Goal: Communication & Community: Connect with others

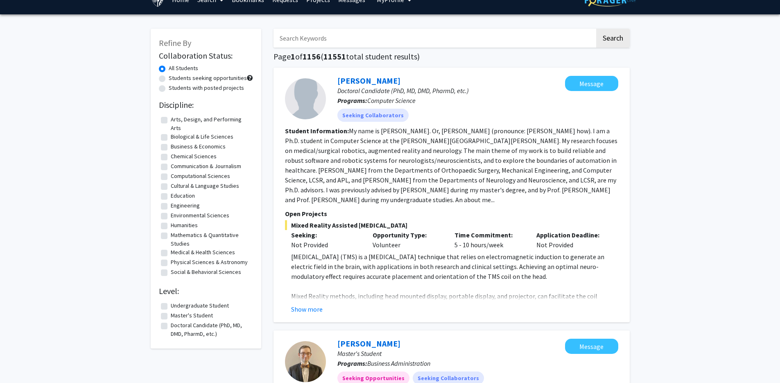
scroll to position [53, 0]
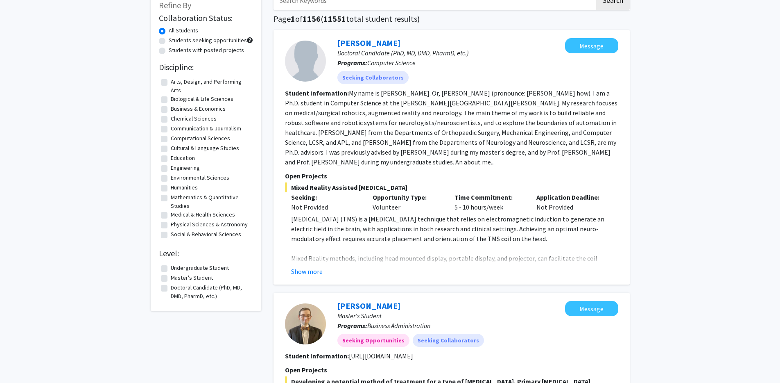
click at [171, 99] on label "Biological & Life Sciences" at bounding box center [202, 99] width 63 height 9
click at [171, 99] on input "Biological & Life Sciences" at bounding box center [173, 97] width 5 height 5
checkbox input "true"
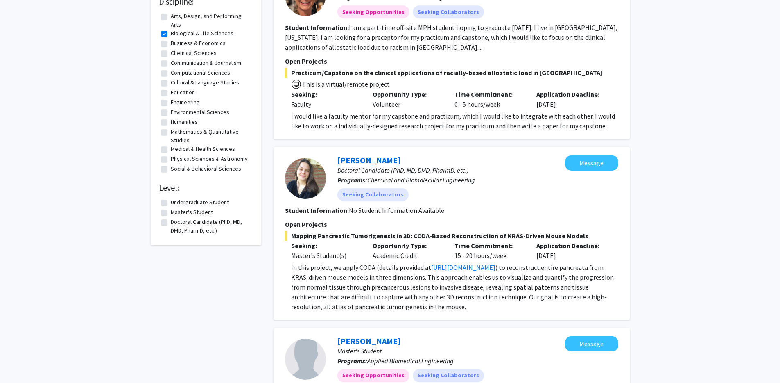
scroll to position [119, 0]
click at [171, 147] on label "Medical & Health Sciences" at bounding box center [203, 148] width 64 height 9
click at [171, 147] on input "Medical & Health Sciences" at bounding box center [173, 146] width 5 height 5
checkbox input "true"
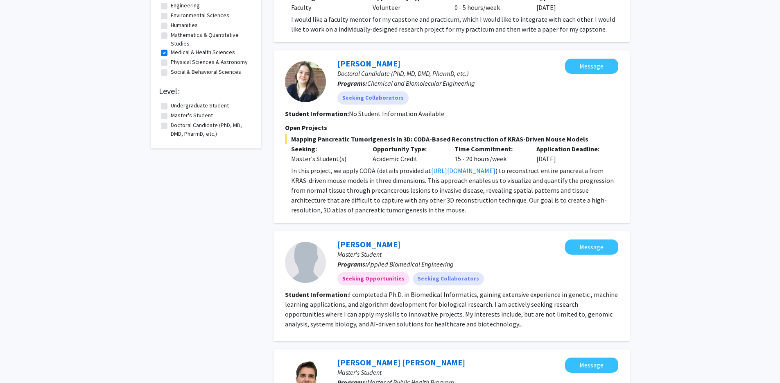
scroll to position [218, 0]
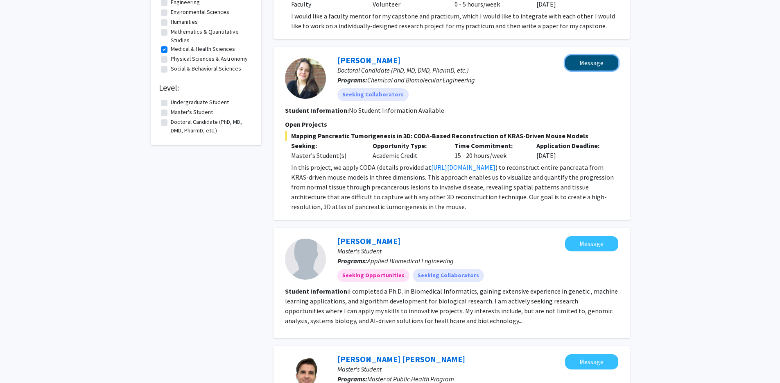
click at [591, 66] on button "Message" at bounding box center [591, 62] width 53 height 15
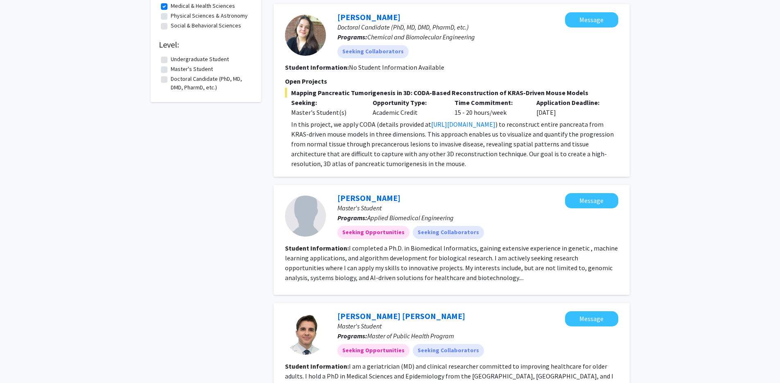
scroll to position [150, 0]
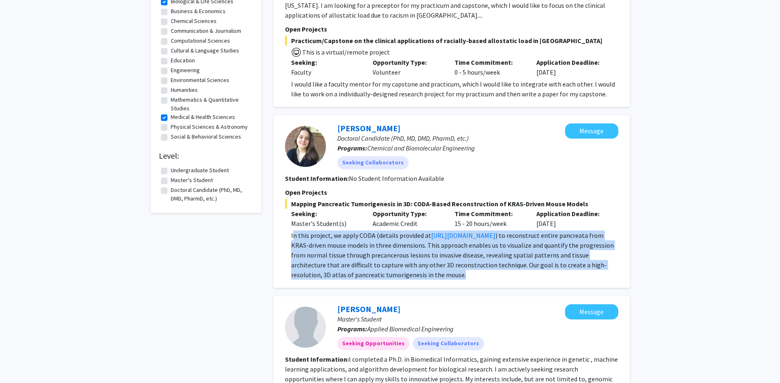
drag, startPoint x: 292, startPoint y: 236, endPoint x: 476, endPoint y: 272, distance: 186.6
click at [476, 272] on p "In this project, we apply CODA (details provided at [URL][DOMAIN_NAME] ) to rec…" at bounding box center [454, 254] width 327 height 49
copy p "In this project, we apply CODA (details provided at [URL][DOMAIN_NAME] ) to rec…"
click at [602, 134] on button "Message" at bounding box center [591, 130] width 53 height 15
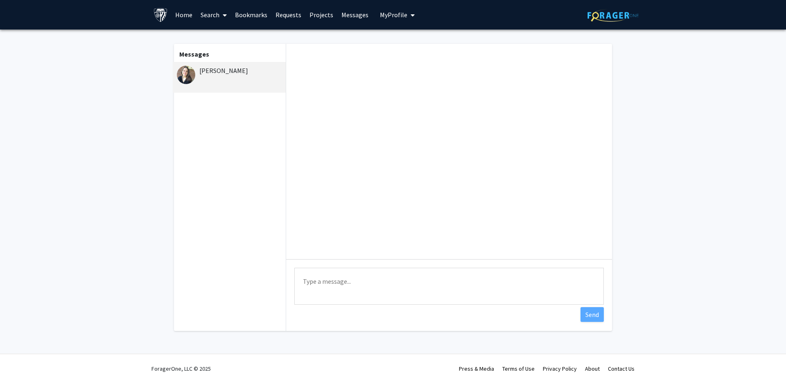
click at [334, 278] on textarea "Type a message" at bounding box center [450, 285] width 310 height 37
paste textarea "L ip dolo sitametcon ad eli seddoeiusmo te incididunt ut labo etdolor magnaali …"
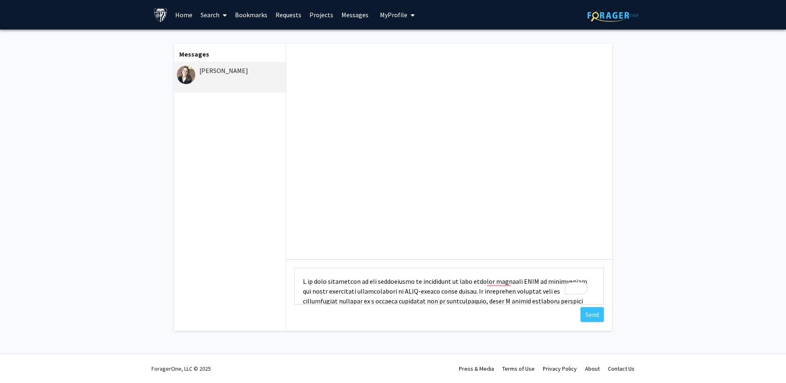
click at [301, 280] on textarea "Type a message" at bounding box center [450, 285] width 310 height 37
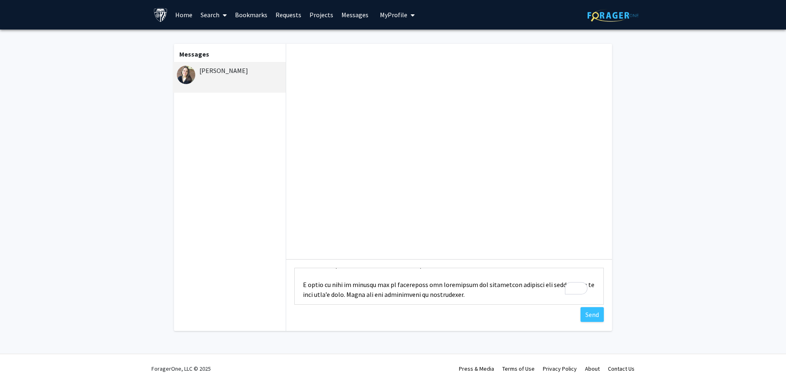
drag, startPoint x: 469, startPoint y: 276, endPoint x: 356, endPoint y: 276, distance: 112.2
click at [356, 275] on textarea "Type a message" at bounding box center [450, 285] width 310 height 37
click at [357, 294] on textarea "Type a message" at bounding box center [450, 285] width 310 height 37
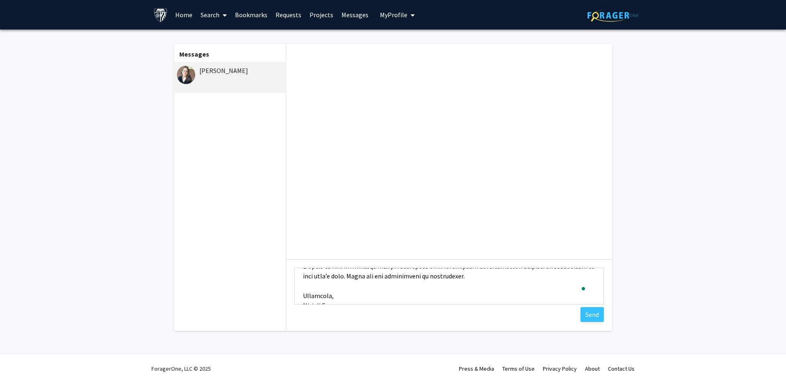
drag, startPoint x: 354, startPoint y: 295, endPoint x: 450, endPoint y: 276, distance: 98.2
click at [450, 276] on textarea "Type a message" at bounding box center [450, 285] width 310 height 37
drag, startPoint x: 334, startPoint y: 297, endPoint x: 354, endPoint y: 279, distance: 26.4
click at [354, 279] on textarea "Type a message" at bounding box center [450, 285] width 310 height 37
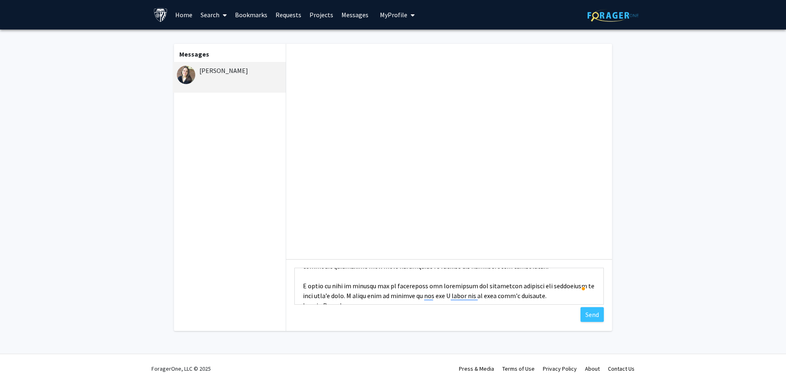
click at [550, 296] on textarea "Type a message" at bounding box center [450, 285] width 310 height 37
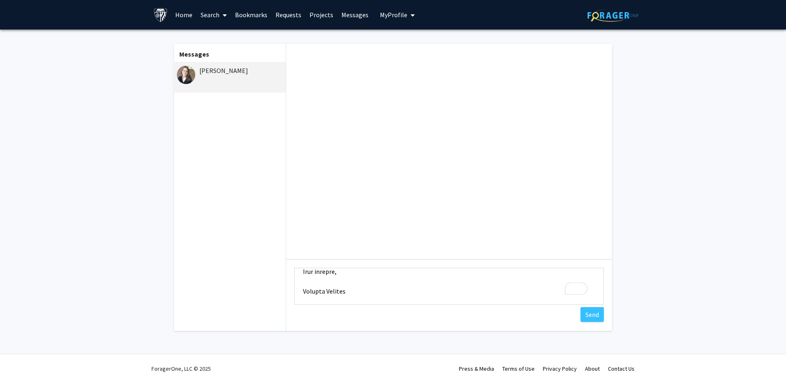
click at [351, 290] on textarea "Type a message" at bounding box center [450, 285] width 310 height 37
type textarea "Lore ips Dolor, Si amet co Adipisc Elitsed. D ei temp incididunt ut lab etdolor…"
click at [596, 315] on button "Send" at bounding box center [592, 314] width 23 height 15
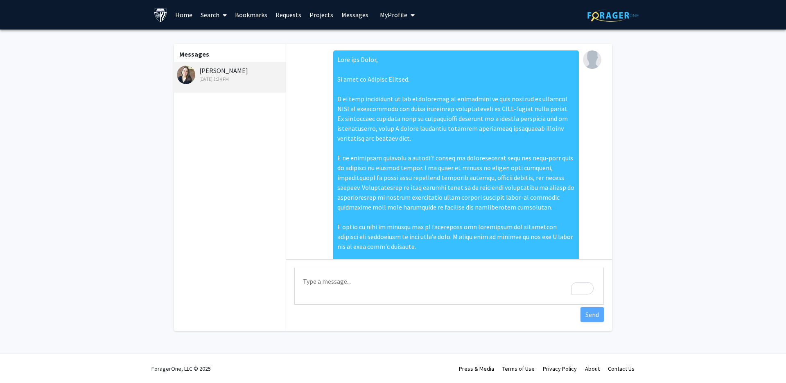
click at [319, 14] on link "Projects" at bounding box center [322, 14] width 32 height 29
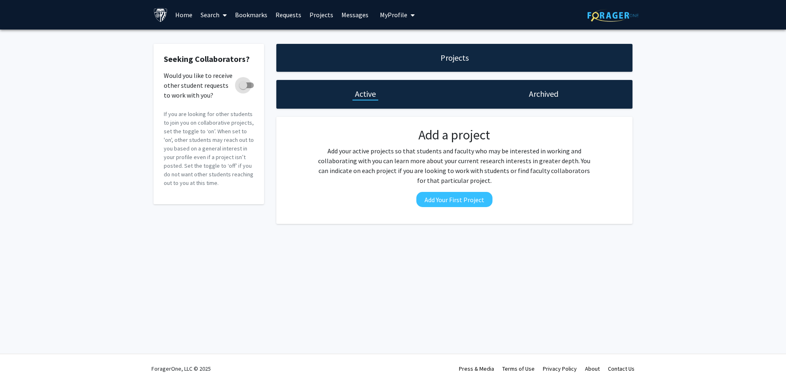
click at [245, 86] on span at bounding box center [243, 85] width 8 height 8
click at [243, 88] on input "Would you like to receive other student requests to work with you?" at bounding box center [243, 88] width 0 height 0
checkbox input "true"
click at [550, 96] on h1 "Archived" at bounding box center [543, 93] width 29 height 11
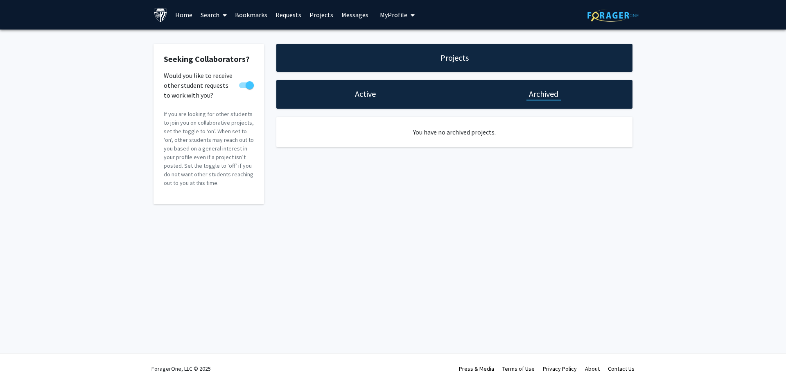
click at [289, 12] on link "Requests" at bounding box center [289, 14] width 34 height 29
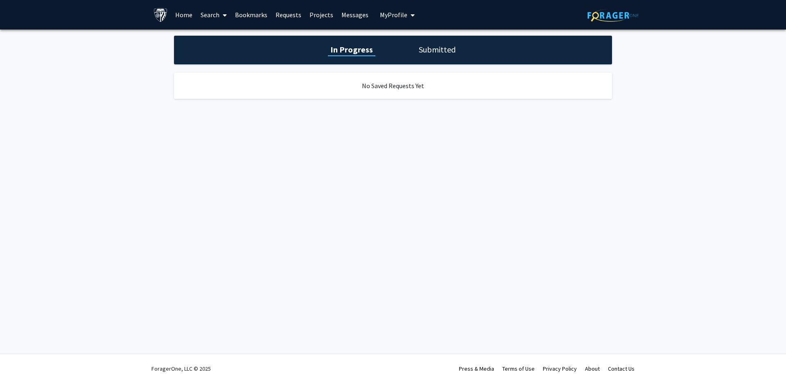
click at [254, 14] on link "Bookmarks" at bounding box center [251, 14] width 41 height 29
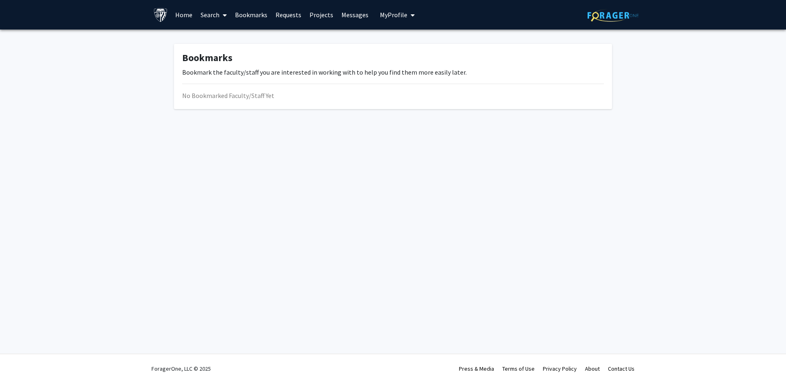
click at [222, 14] on span at bounding box center [223, 15] width 7 height 29
click at [233, 58] on span "Students" at bounding box center [222, 54] width 50 height 16
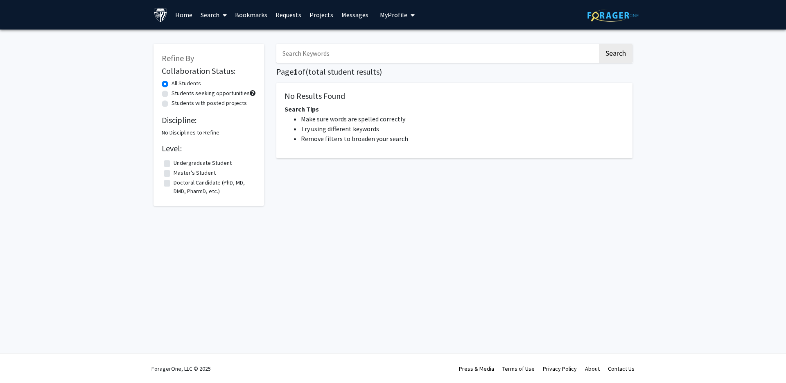
click at [217, 15] on link "Search" at bounding box center [214, 14] width 34 height 29
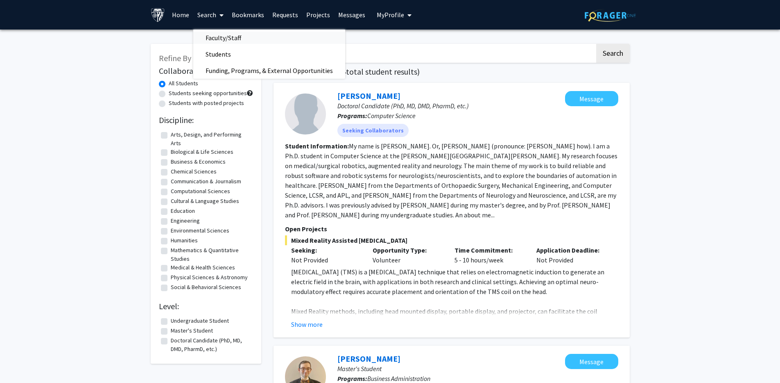
click at [228, 38] on span "Faculty/Staff" at bounding box center [223, 37] width 60 height 16
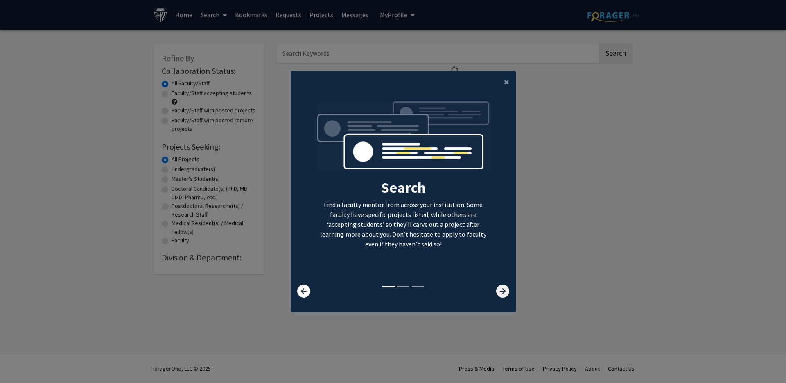
click at [503, 289] on icon at bounding box center [502, 290] width 13 height 13
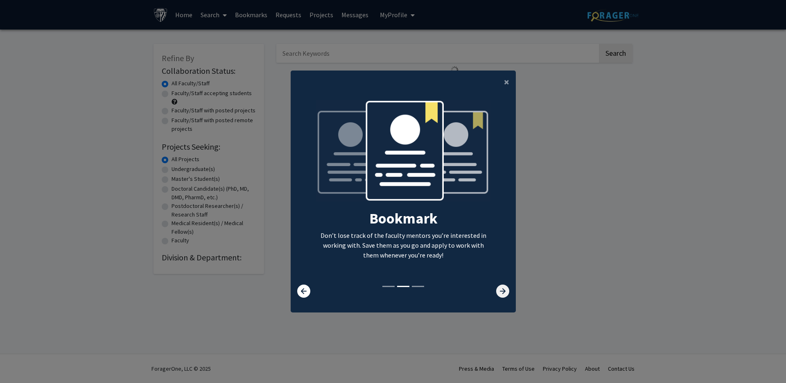
click at [503, 289] on icon at bounding box center [502, 290] width 13 height 13
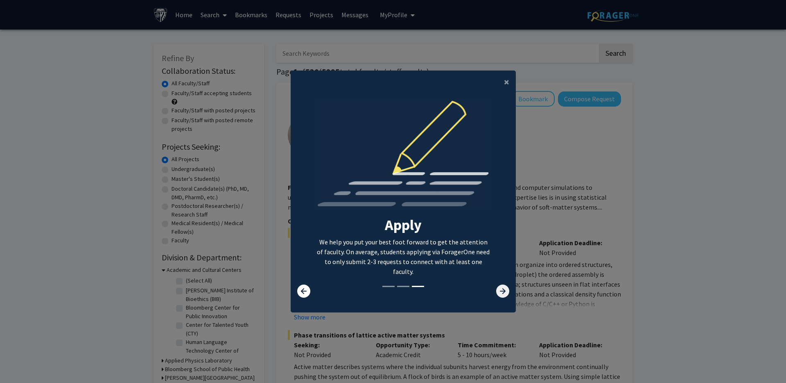
click at [503, 289] on icon at bounding box center [502, 290] width 13 height 13
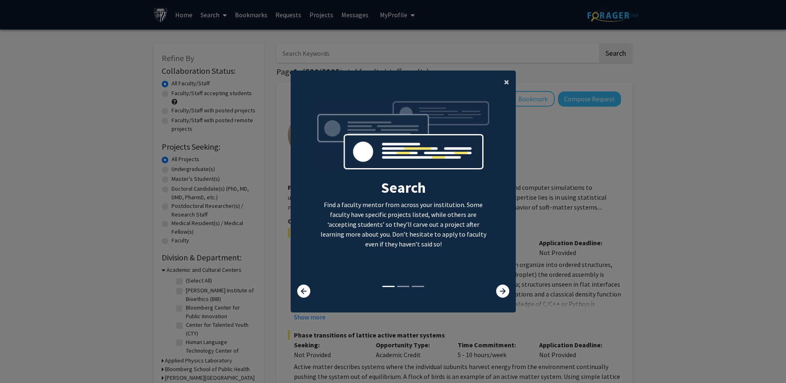
click at [504, 80] on span "×" at bounding box center [506, 81] width 5 height 13
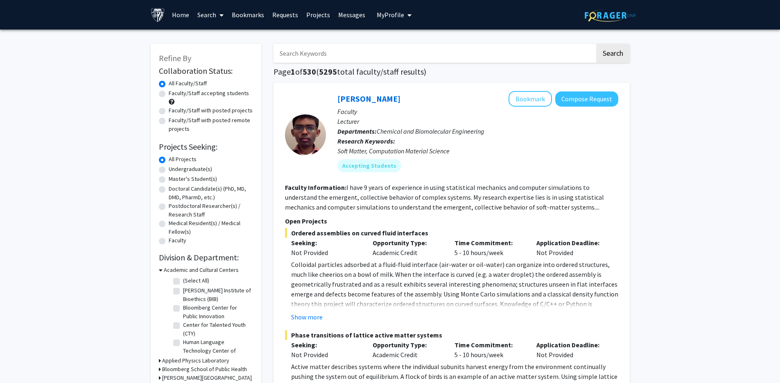
click at [169, 94] on label "Faculty/Staff accepting students" at bounding box center [209, 93] width 80 height 9
click at [169, 94] on input "Faculty/Staff accepting students" at bounding box center [171, 91] width 5 height 5
radio input "true"
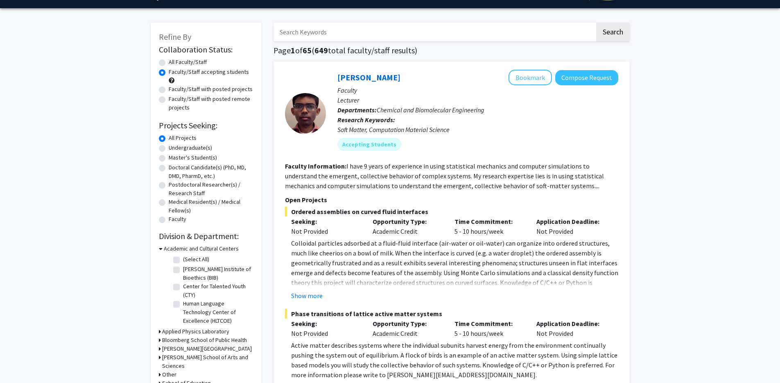
click at [169, 157] on label "Master's Student(s)" at bounding box center [193, 157] width 48 height 9
click at [169, 157] on input "Master's Student(s)" at bounding box center [171, 155] width 5 height 5
radio input "true"
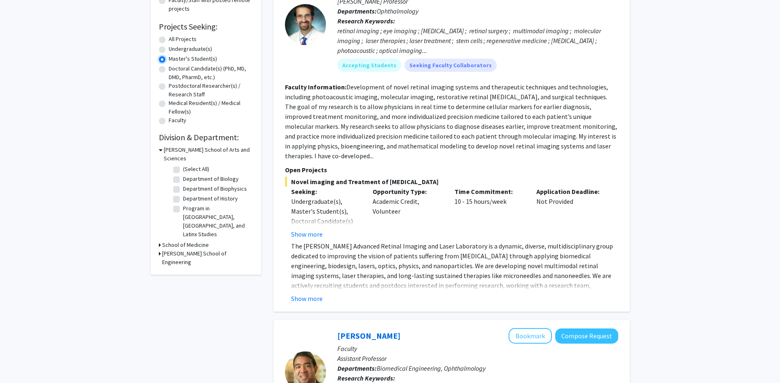
scroll to position [135, 0]
